Goal: Use online tool/utility: Utilize a website feature to perform a specific function

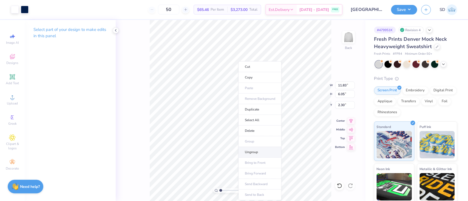
click at [260, 148] on li "Ungroup" at bounding box center [259, 152] width 43 height 11
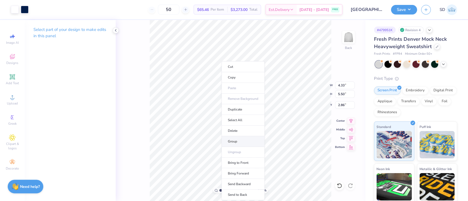
click at [239, 141] on li "Group" at bounding box center [242, 141] width 43 height 11
type input "4.00"
type input "5.18"
type input "2.91"
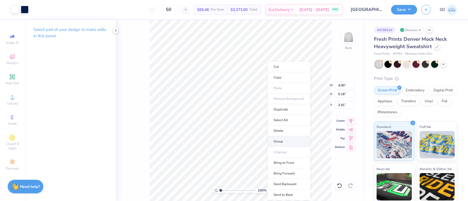
click at [283, 139] on li "Group" at bounding box center [288, 141] width 43 height 11
type input "3.91"
type input "5.19"
type input "2.55"
type input "3.72"
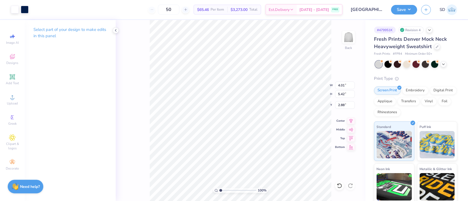
type input "4.01"
type input "5.42"
type input "2.32"
type input "2.44"
type input "3.81"
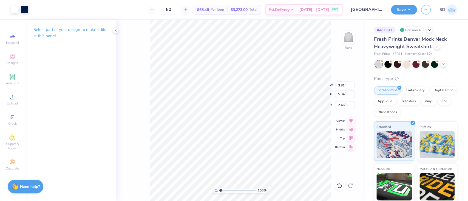
type input "5.34"
type input "2.46"
type input "2.47"
type input "2.84"
type input "4.76"
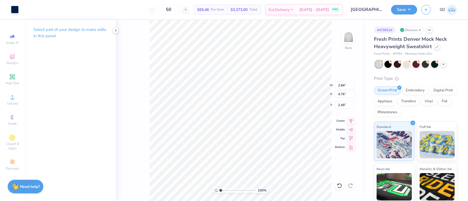
type input "2.49"
type input "1.00694115087306"
type textarea "x"
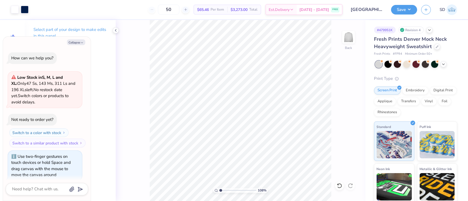
type input "1.07742174965947"
type textarea "x"
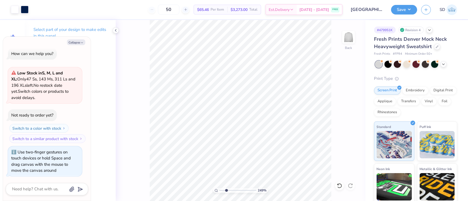
drag, startPoint x: 221, startPoint y: 191, endPoint x: 226, endPoint y: 191, distance: 4.4
type input "2.49"
click at [226, 191] on input "range" at bounding box center [237, 190] width 37 height 5
type textarea "x"
type input "4.16"
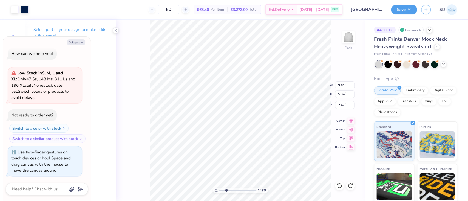
type input "5.46"
type input "2.43"
type textarea "x"
type input "1"
click at [247, 141] on li "Group" at bounding box center [250, 141] width 43 height 11
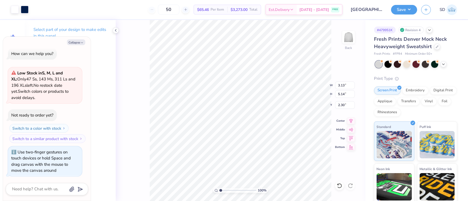
type textarea "x"
type input "1.96766078329587"
type textarea "x"
type input "1.96766078329587"
type textarea "x"
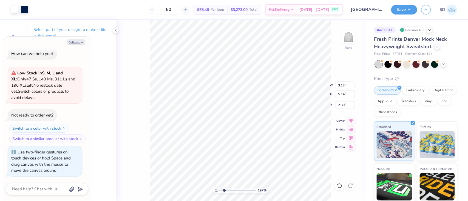
type input "3.09"
type input "5.04"
type input "2.35"
type input "1.96766078329587"
type textarea "x"
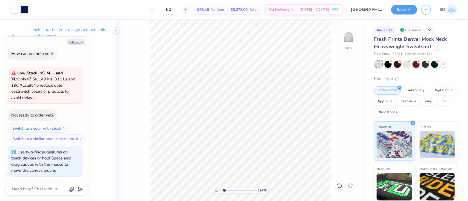
type input "1.96766078329587"
type textarea "x"
type input "1.96766078329587"
type textarea "x"
type input "1.96766078329587"
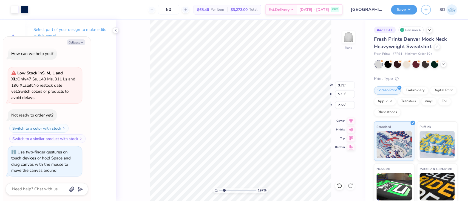
type textarea "x"
type input "3.65"
type input "1.96766078329587"
type textarea "x"
type input "1.50345616603571"
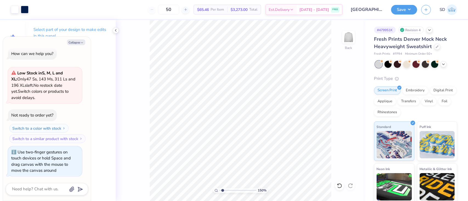
type textarea "x"
type input "1.50345616603571"
type textarea "x"
type input "1.50345616603571"
type textarea "x"
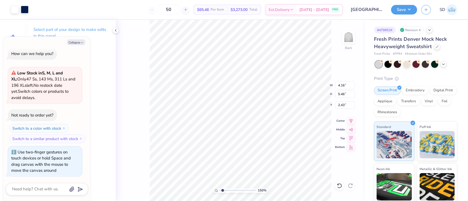
type input "4.08"
type input "5.44"
type input "2.44"
type input "1.50345616603571"
type textarea "x"
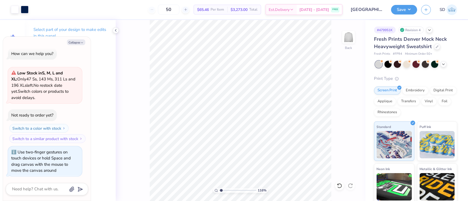
type input "1.15870234991715"
type textarea "x"
type input "1.15870234991715"
type textarea "x"
type input "1.15870234991715"
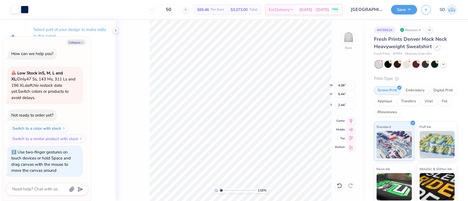
type textarea "x"
type input "2.35"
type input "1.15870234991715"
type textarea "x"
type input "1.15870234991715"
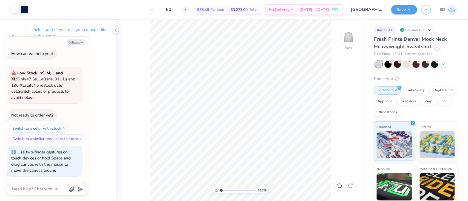
type textarea "x"
type input "1.15870234991715"
type textarea "x"
type input "1.15870234991715"
type textarea "x"
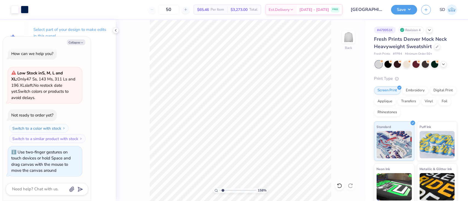
type input "1.58298949901603"
type textarea "x"
type input "1.58298949901603"
type textarea "x"
type input "2.55"
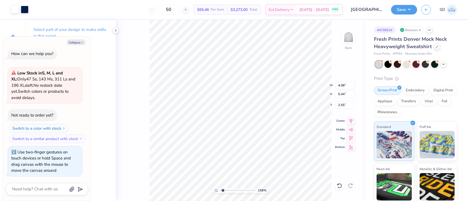
type input "1.58298949901603"
type textarea "x"
type input "1.13519965591777"
type textarea "x"
type input "1"
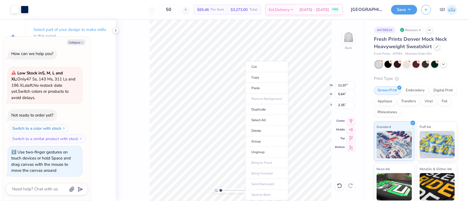
type textarea "x"
type input "1.72289724422887"
type textarea "x"
type input "1.72289724422887"
type textarea "x"
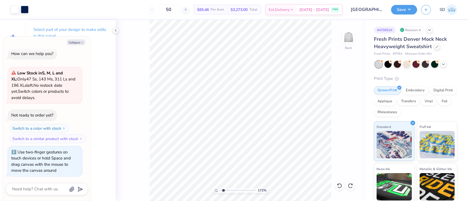
type input "1.72289724422887"
type textarea "x"
type input "1.72289724422887"
type textarea "x"
type input "1.72289724422887"
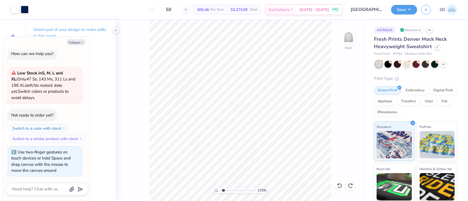
type textarea "x"
type input "1.72289724422887"
type textarea "x"
type input "1.72289724422887"
type textarea "x"
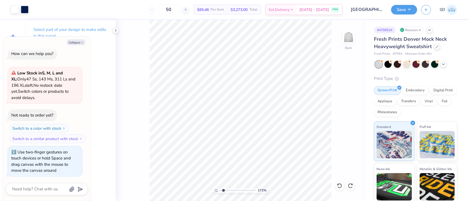
type input "1.72289724422887"
type textarea "x"
type input "1.72289724422887"
type textarea "x"
type input "1.72289724422887"
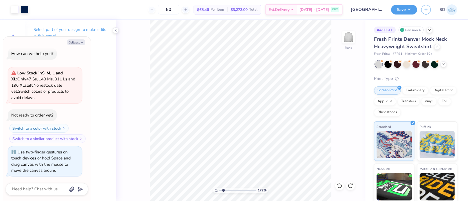
type textarea "x"
type input "1.72289724422887"
type textarea "x"
type input "1.72289724422887"
type textarea "x"
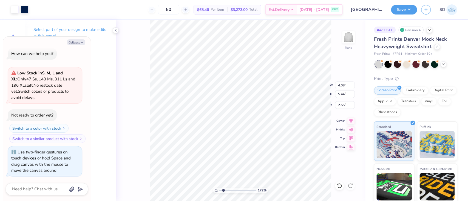
type input "1.72289724422887"
type textarea "x"
type input "6.95"
type input "1.72289724422887"
type textarea "x"
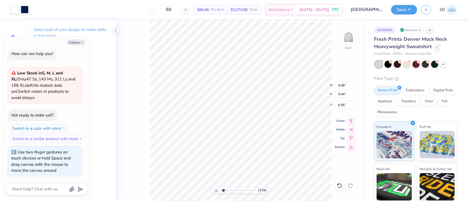
type input "1.72289724422887"
type textarea "x"
type input "2.35"
type input "1.72289724422887"
type textarea "x"
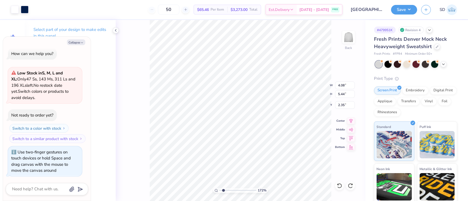
type input "1.72289724422887"
type textarea "x"
type input "1.72289724422887"
type textarea "x"
type input "3.81"
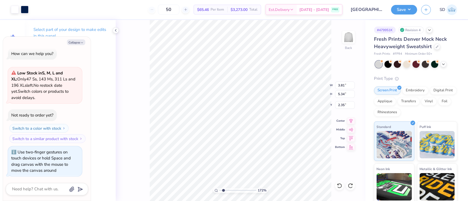
type input "5.34"
type input "2.47"
type input "1.72289724422887"
type textarea "x"
type input "15.00"
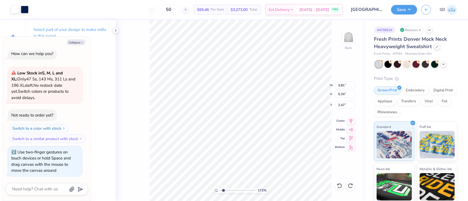
type input "13.60"
type input "3.20"
type input "1.72289724422887"
type textarea "x"
type input "1.72289724422887"
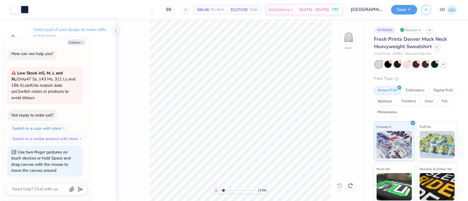
type textarea "x"
type input "1.72289724422887"
type textarea "x"
type input "1.72289724422887"
type textarea "x"
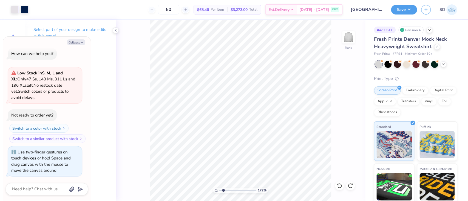
type input "1.72289724422887"
type textarea "x"
type input "1.72289724422887"
type textarea "x"
type input "1.72289724422887"
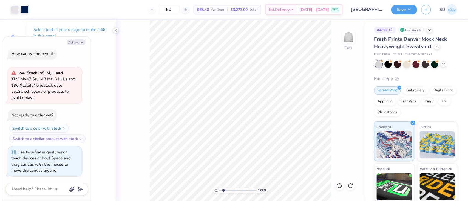
type textarea "x"
type input "1.72289724422887"
type textarea "x"
type input "1.72289724422887"
type textarea "x"
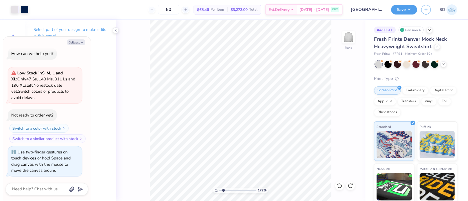
type input "1.72289724422887"
type textarea "x"
type input "1.72289724422887"
type textarea "x"
type input "1.72289724422887"
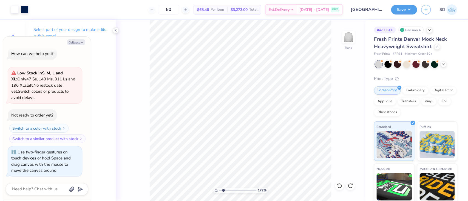
type textarea "x"
type input "1.72289724422887"
type textarea "x"
type input "1.72289724422887"
type textarea "x"
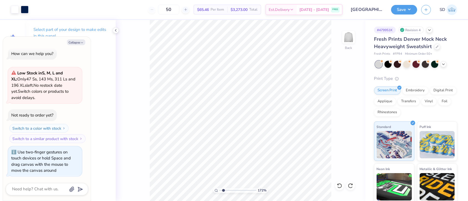
type input "1.72289724422887"
type textarea "x"
type input "1.72289724422887"
type textarea "x"
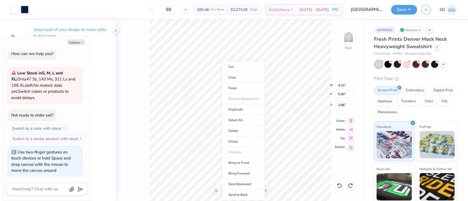
type input "1"
click at [239, 145] on li "Group" at bounding box center [243, 141] width 43 height 11
click at [116, 30] on polyline at bounding box center [115, 30] width 1 height 2
type textarea "x"
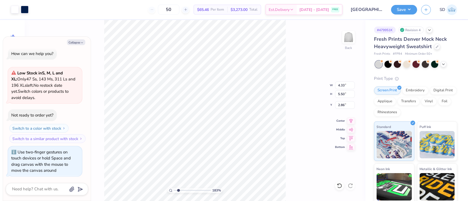
type input "1.83298989482809"
type textarea "x"
type input "7.28"
type input "5.79"
type input "2.30"
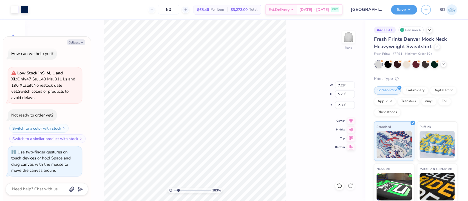
type input "1.83298989482809"
type textarea "x"
type input "1.83298989482809"
type textarea "x"
type input "1.83298989482809"
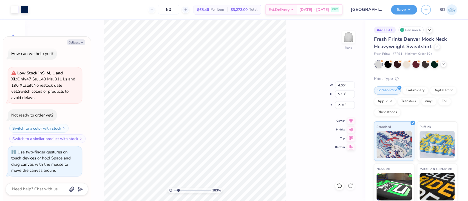
type textarea "x"
type input "1"
click at [239, 111] on li "Duplicate" at bounding box center [243, 109] width 43 height 11
type textarea "x"
type input "3.71"
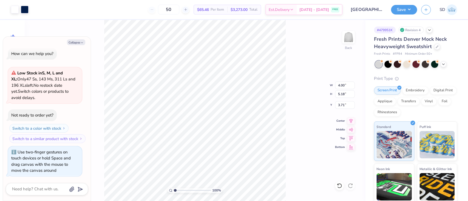
type textarea "x"
type input "1.14034328040986"
type textarea "x"
type input "1.14034328040986"
type textarea "x"
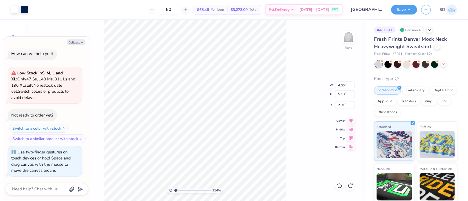
type input "1"
click at [238, 142] on li "Group" at bounding box center [242, 141] width 43 height 11
type textarea "x"
type input "4.82"
type textarea "x"
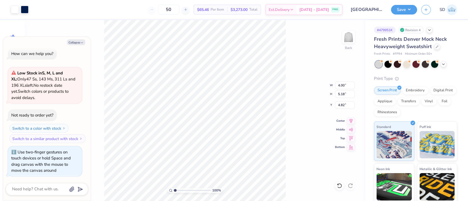
type input "4.33"
type input "5.50"
type input "2.86"
type textarea "x"
type input "5.54"
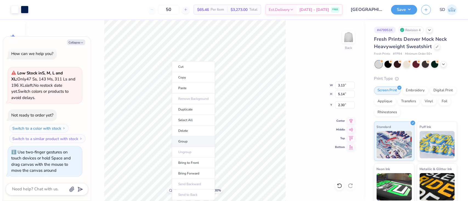
click at [190, 142] on li "Group" at bounding box center [193, 141] width 43 height 11
type textarea "x"
type input "1.81498267593814"
type textarea "x"
type input "1.81498267593814"
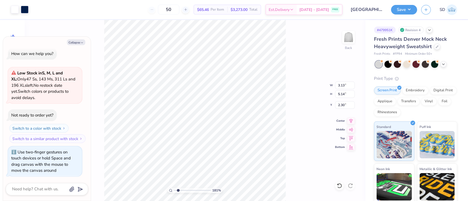
type textarea "x"
type input "1.81498267593814"
type textarea "x"
click at [403, 10] on button "Save" at bounding box center [404, 9] width 26 height 10
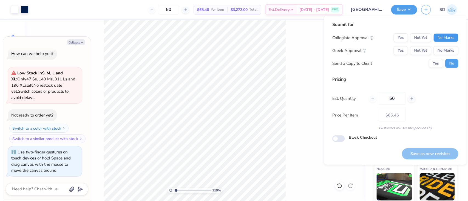
click at [442, 35] on button "No Marks" at bounding box center [445, 37] width 25 height 9
click at [445, 48] on button "No Marks" at bounding box center [445, 50] width 25 height 9
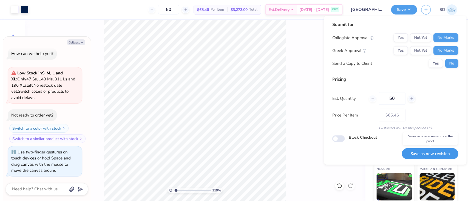
click at [431, 150] on button "Save as new revision" at bounding box center [429, 154] width 56 height 11
